Goal: Information Seeking & Learning: Learn about a topic

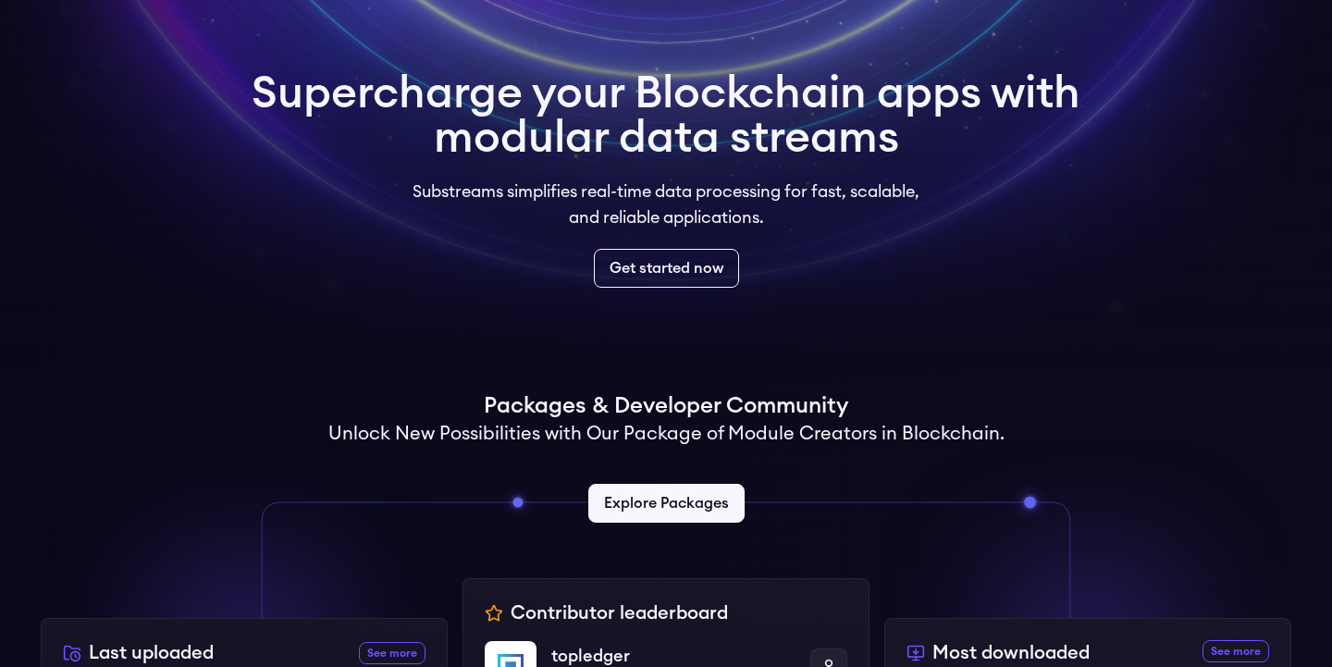
scroll to position [100, 0]
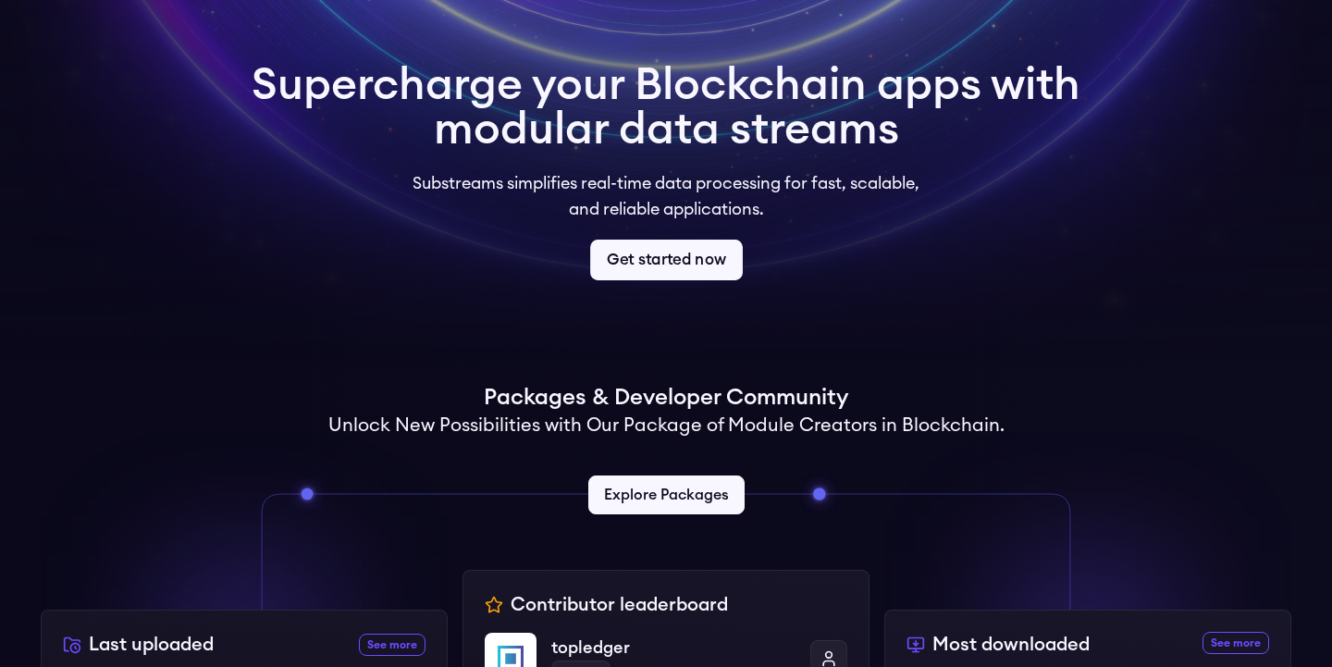
click at [665, 263] on link "Get started now" at bounding box center [666, 260] width 153 height 41
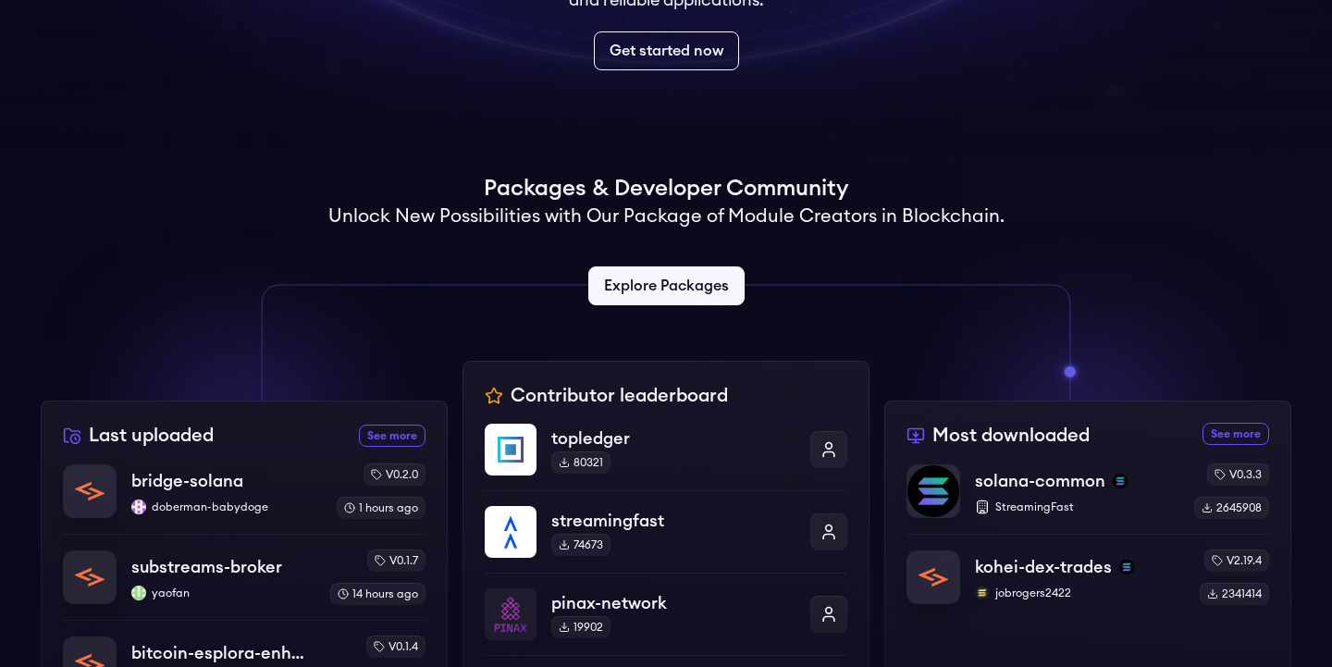
scroll to position [558, 0]
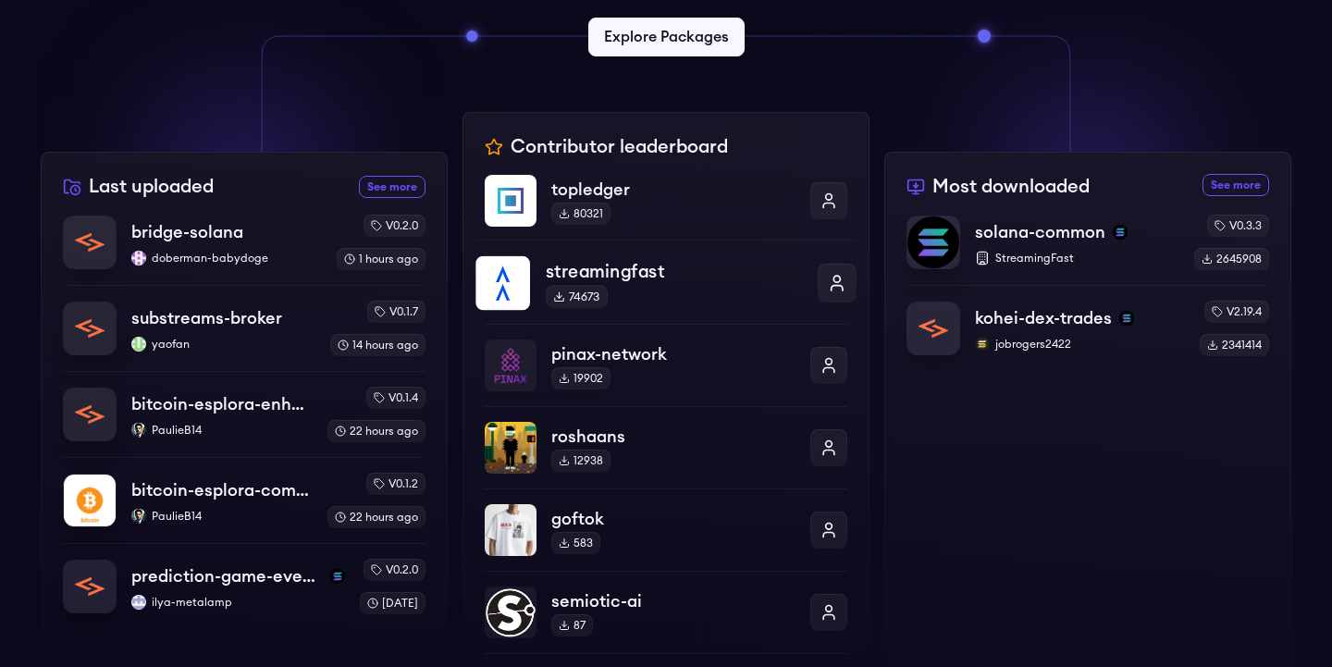
click at [613, 297] on div "streamingfast 74673" at bounding box center [674, 283] width 256 height 51
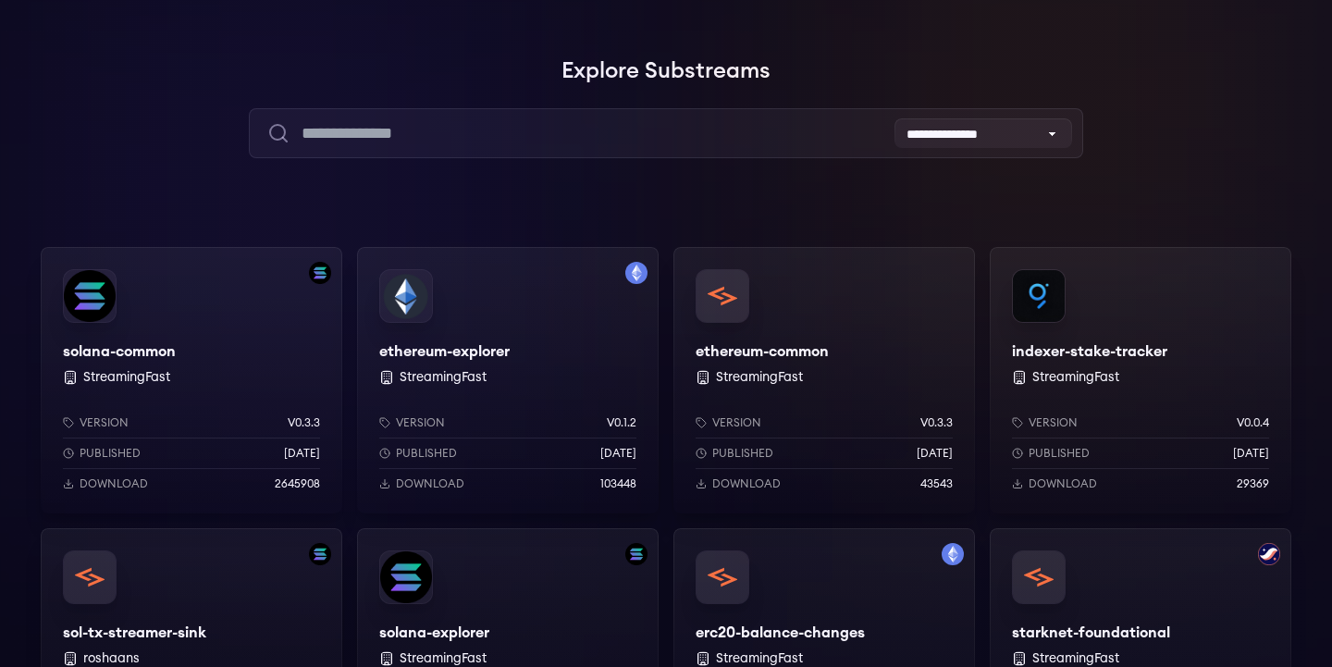
scroll to position [140, 0]
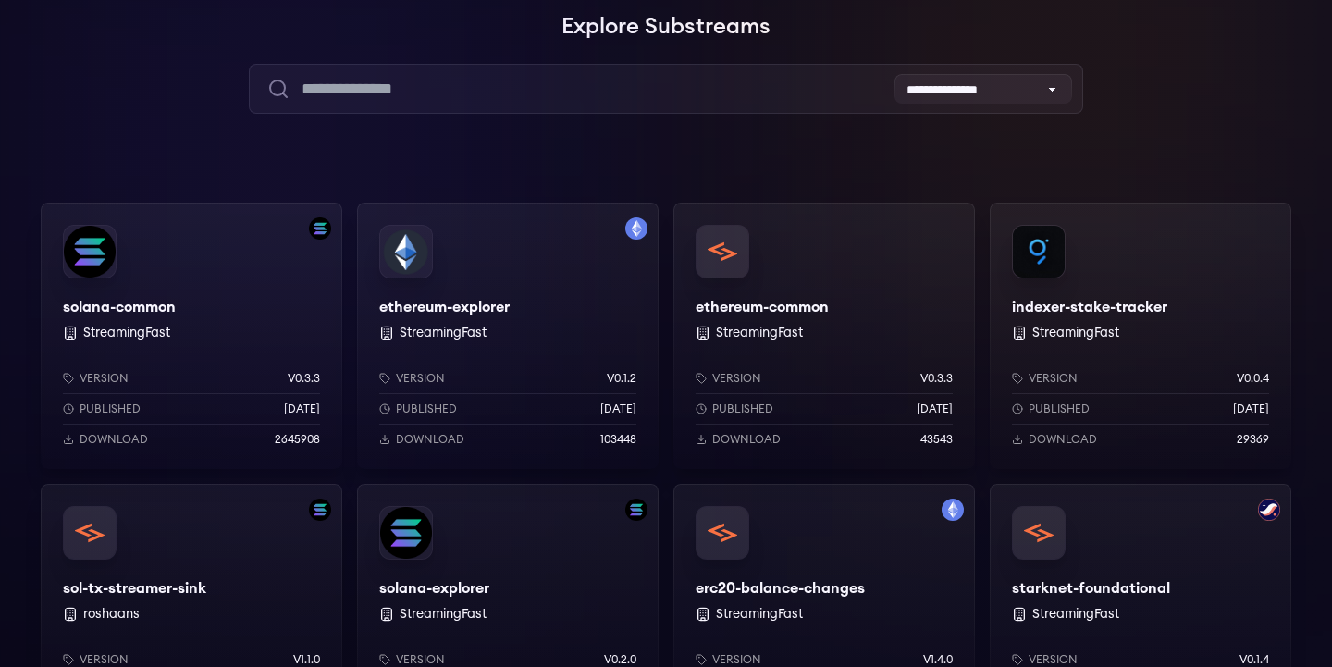
click at [451, 312] on div "ethereum-explorer StreamingFast Version v0.1.2 Published 1 years ago Download 1…" at bounding box center [507, 336] width 301 height 266
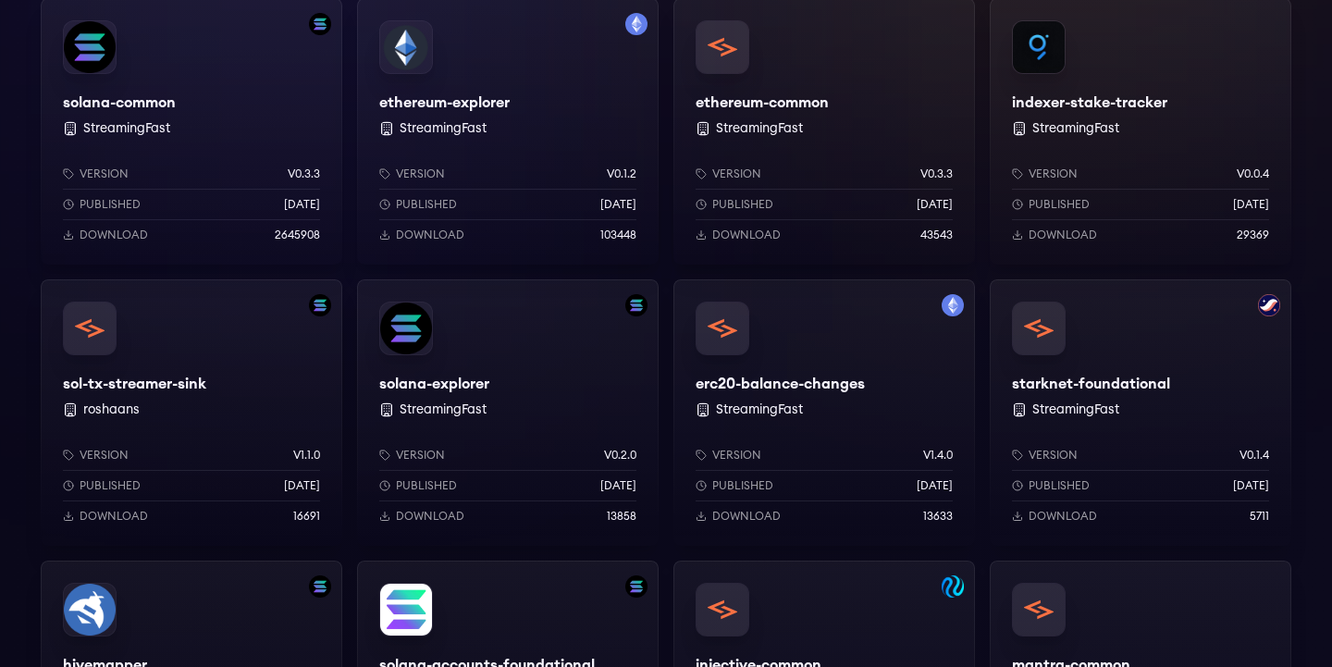
scroll to position [347, 0]
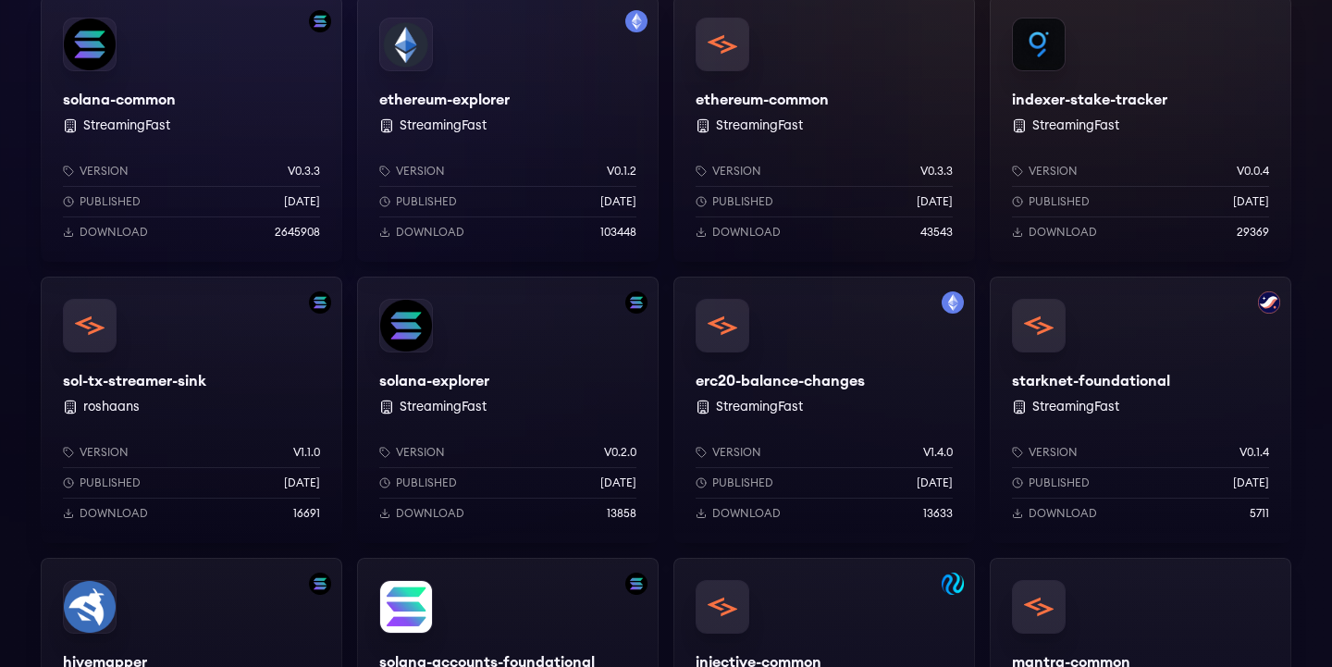
click at [794, 377] on div "erc20-balance-changes StreamingFast Version v1.4.0 Published 8 months ago Downl…" at bounding box center [823, 410] width 301 height 266
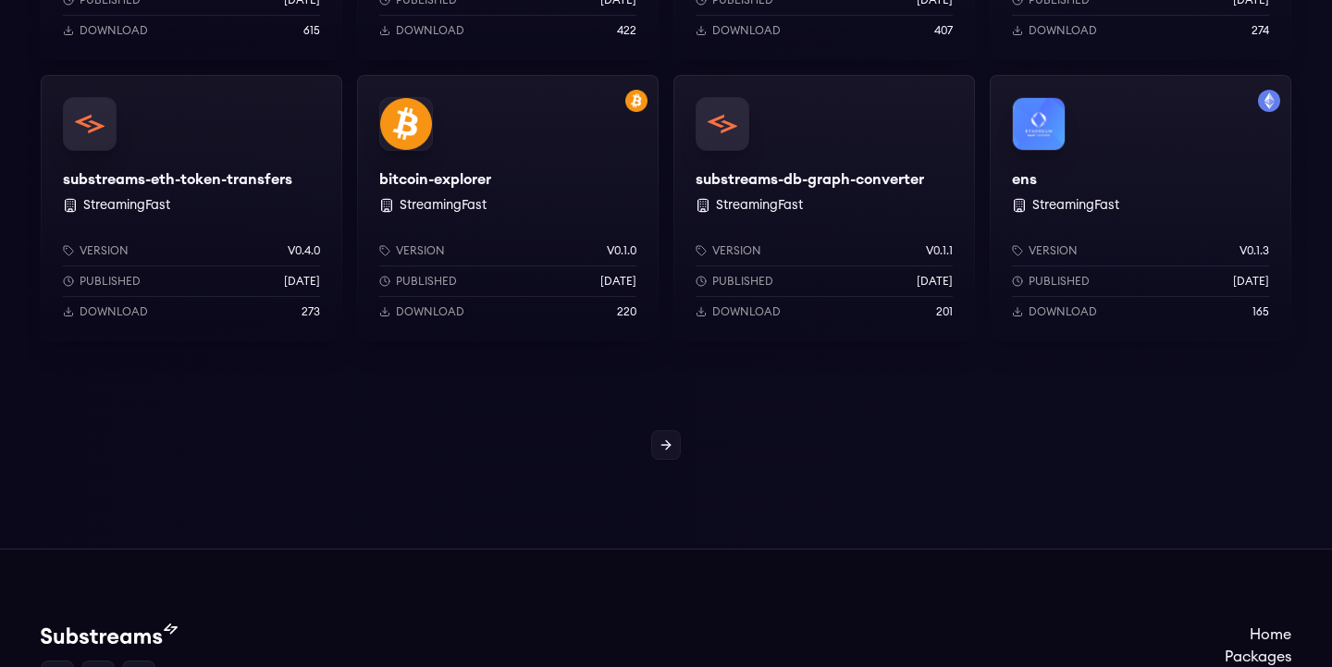
scroll to position [1878, 0]
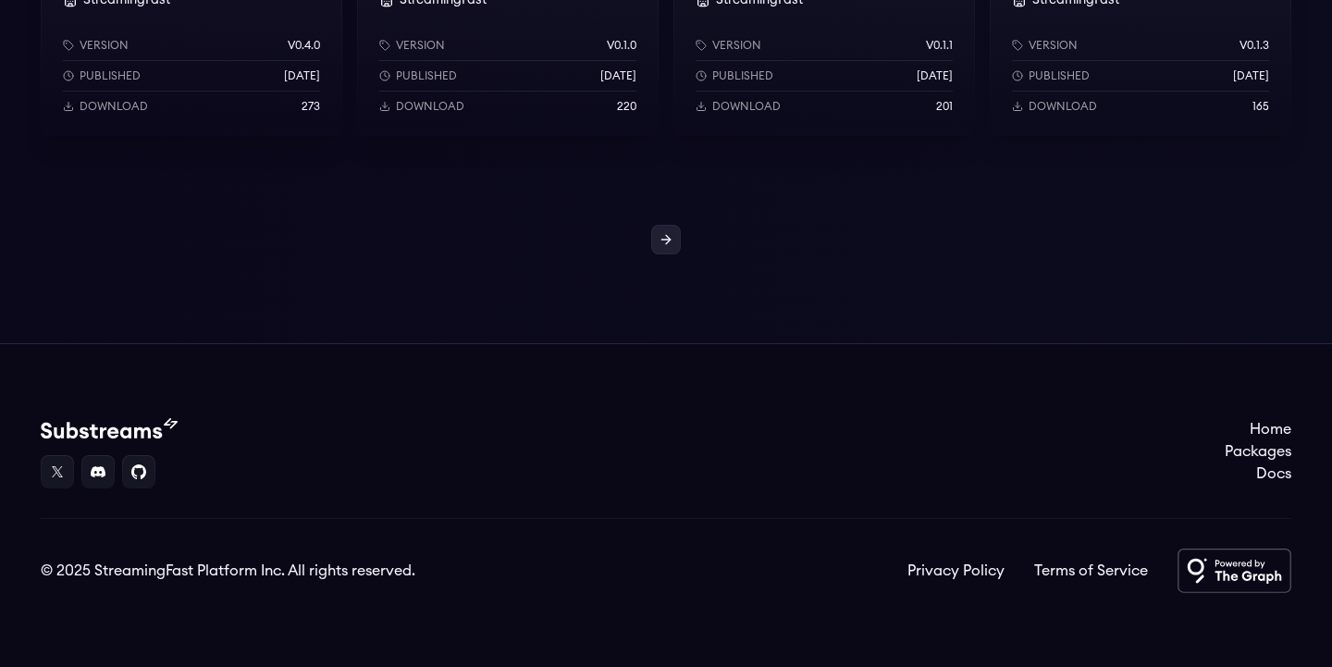
click at [662, 232] on icon at bounding box center [665, 239] width 15 height 15
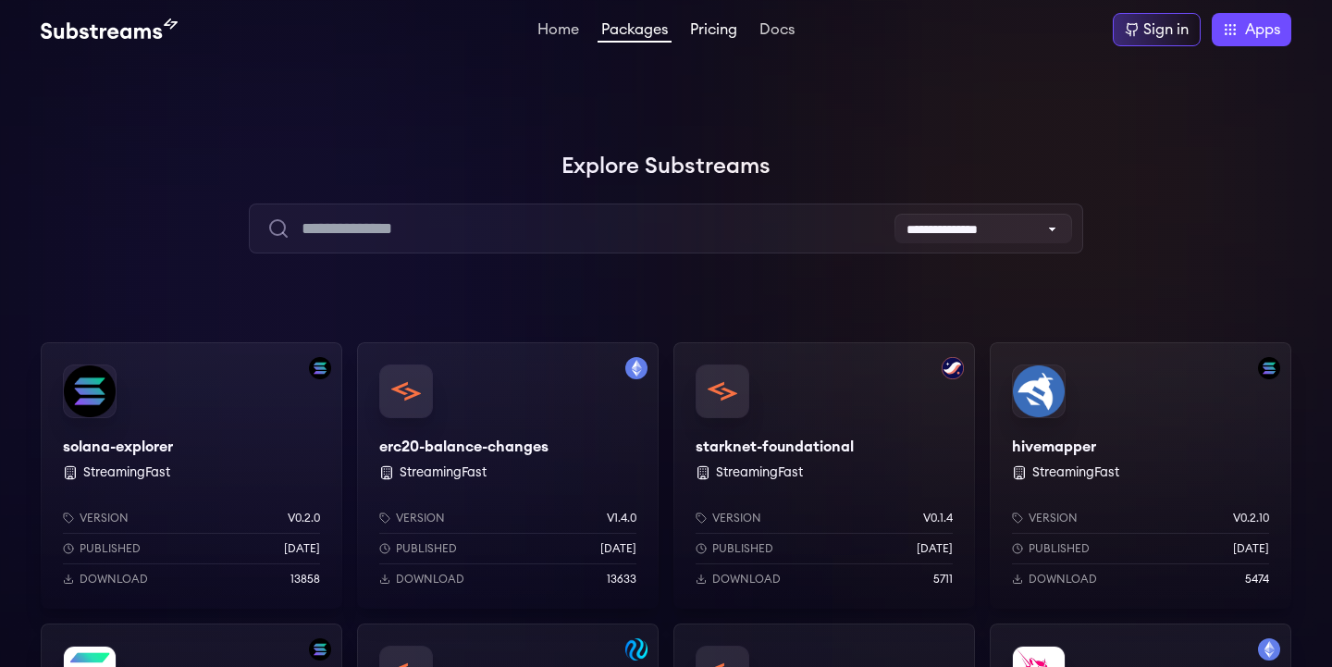
click at [707, 22] on link "Pricing" at bounding box center [713, 31] width 55 height 18
click at [547, 39] on link "Home" at bounding box center [558, 31] width 49 height 18
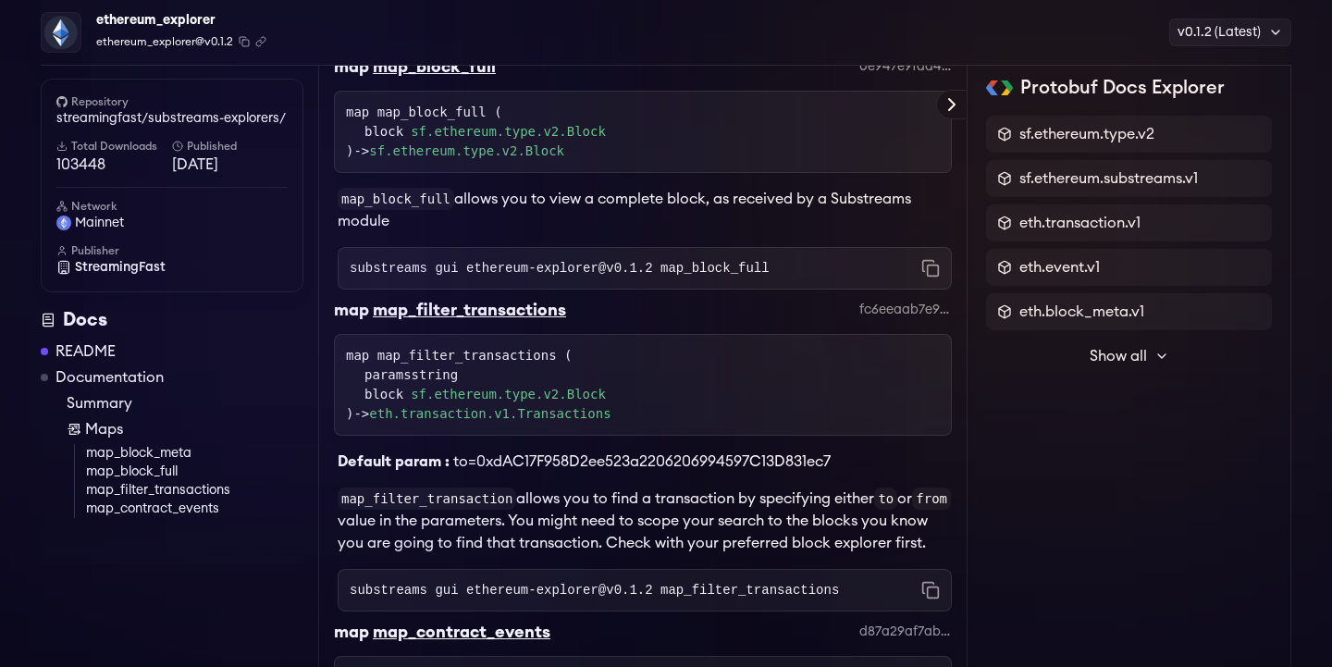
scroll to position [677, 0]
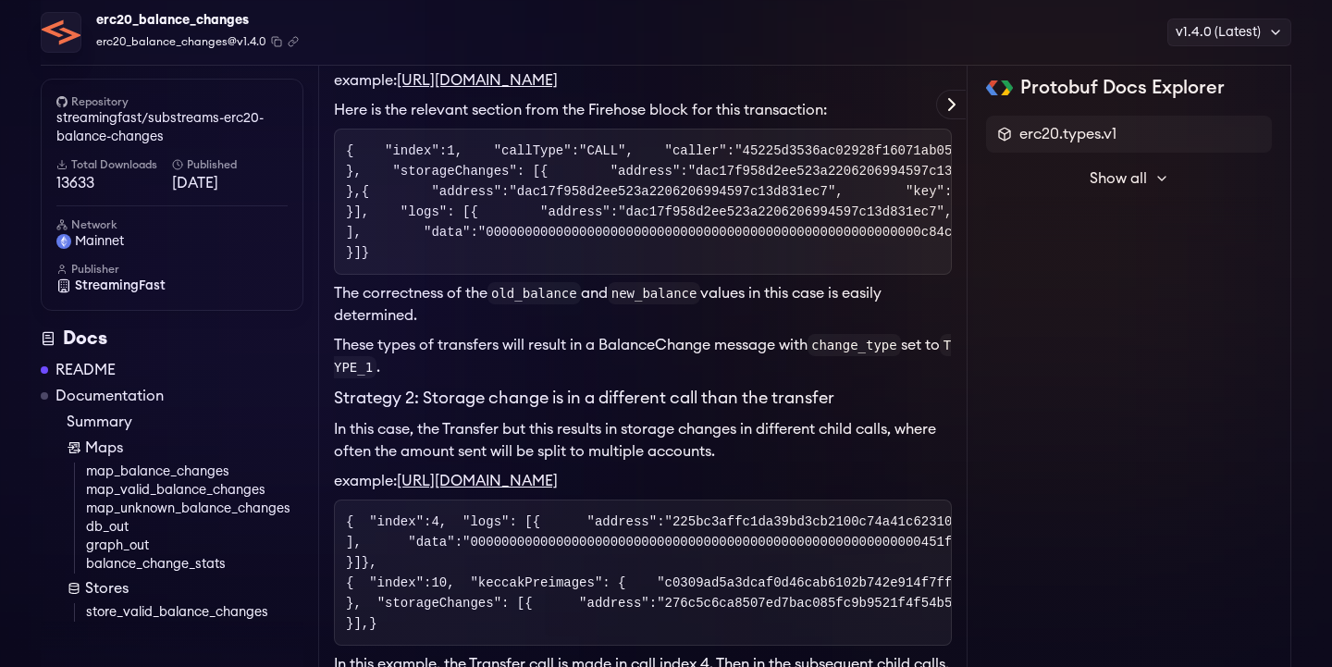
scroll to position [821, 0]
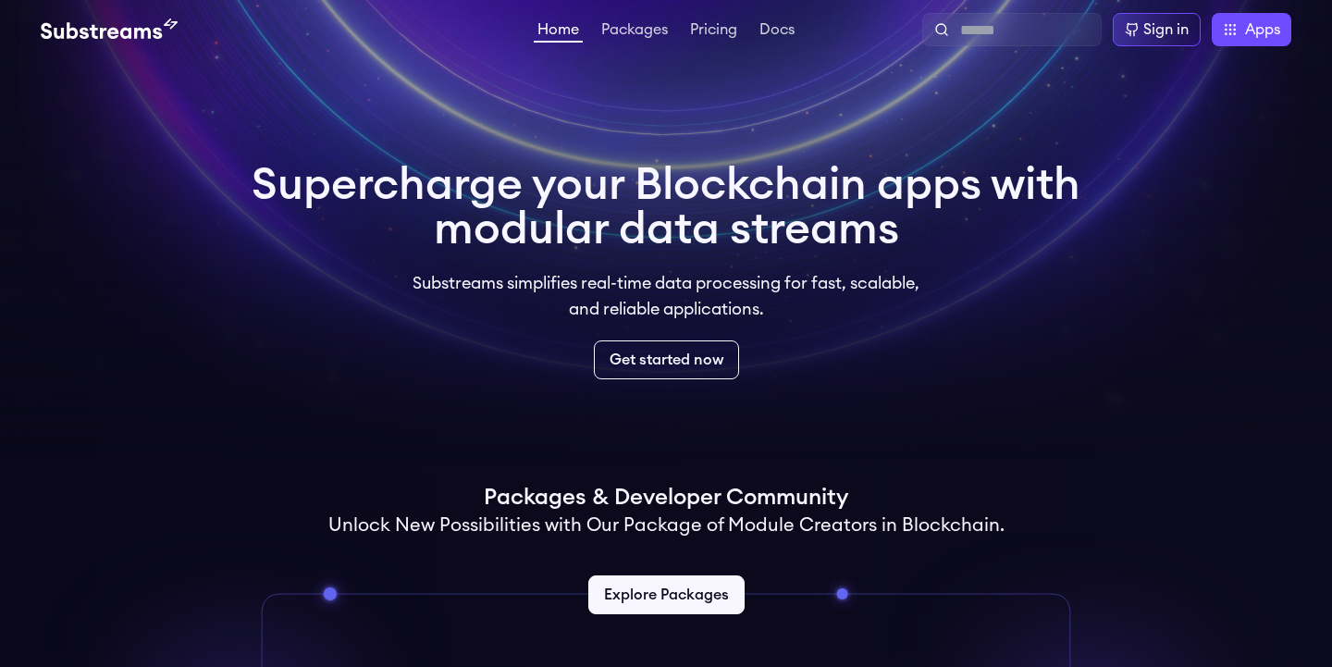
scroll to position [14, 0]
